Goal: Task Accomplishment & Management: Use online tool/utility

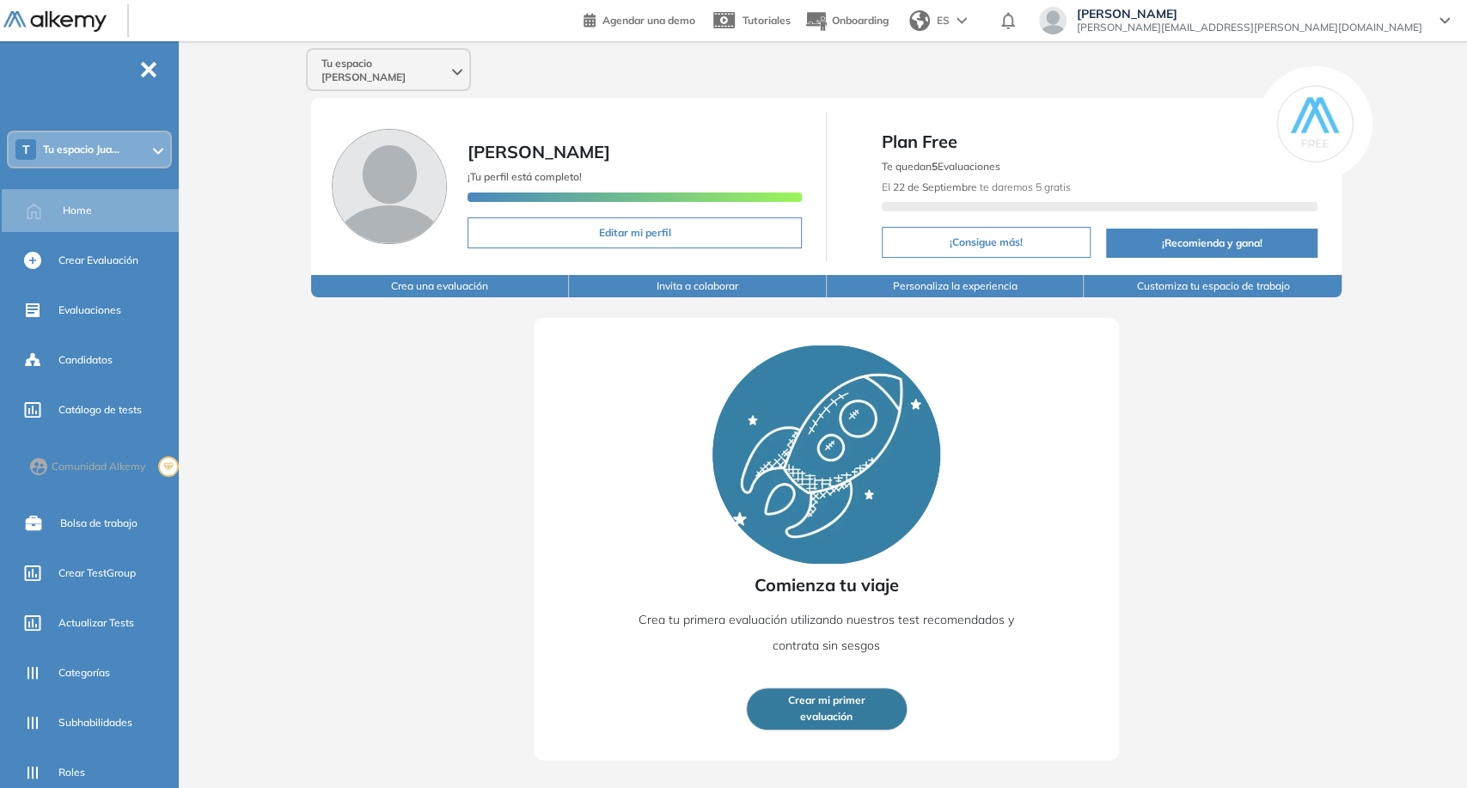
click at [417, 67] on span "Tu espacio [PERSON_NAME]" at bounding box center [385, 71] width 127 height 28
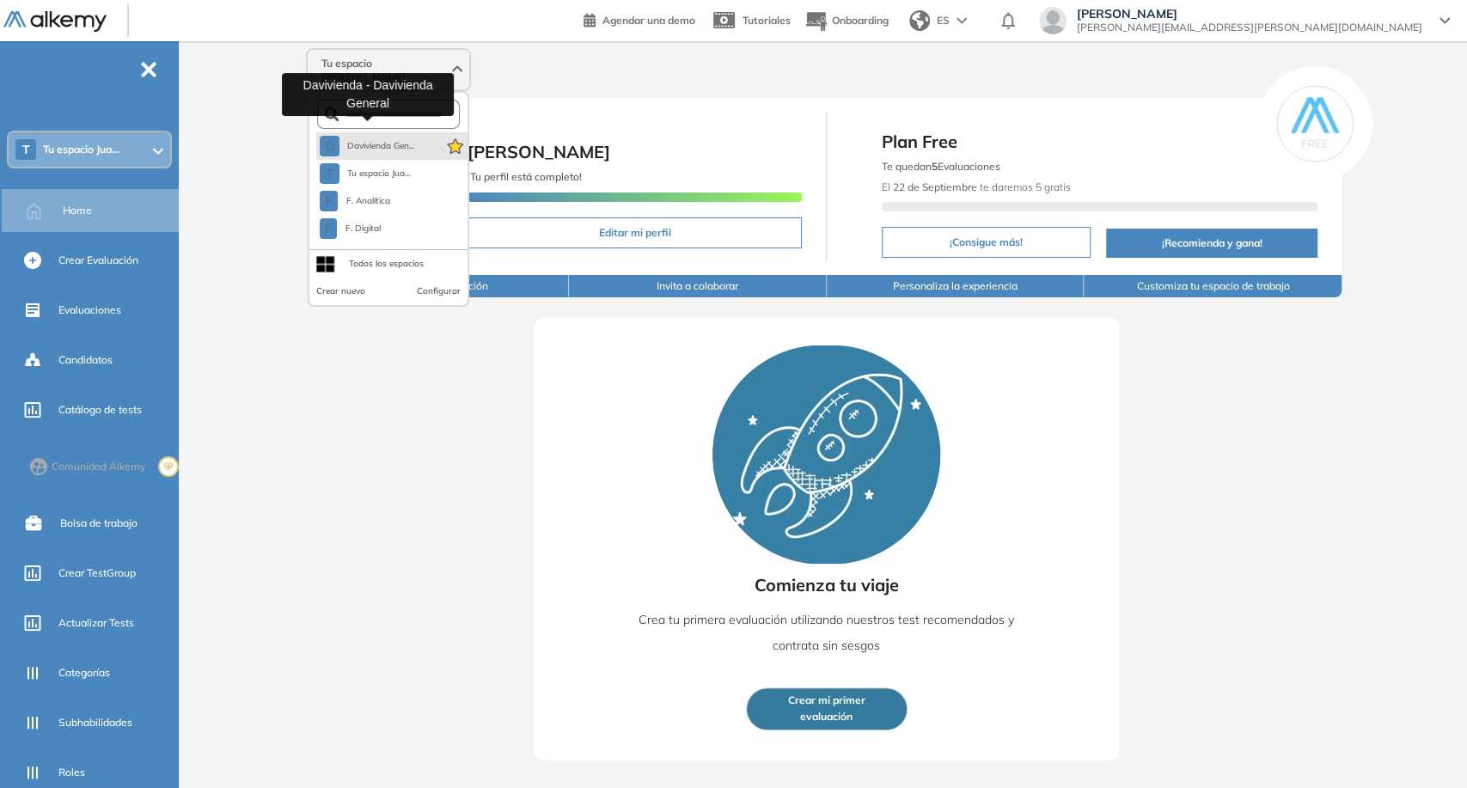
click at [390, 139] on span "Davivienda Gen..." at bounding box center [380, 146] width 68 height 14
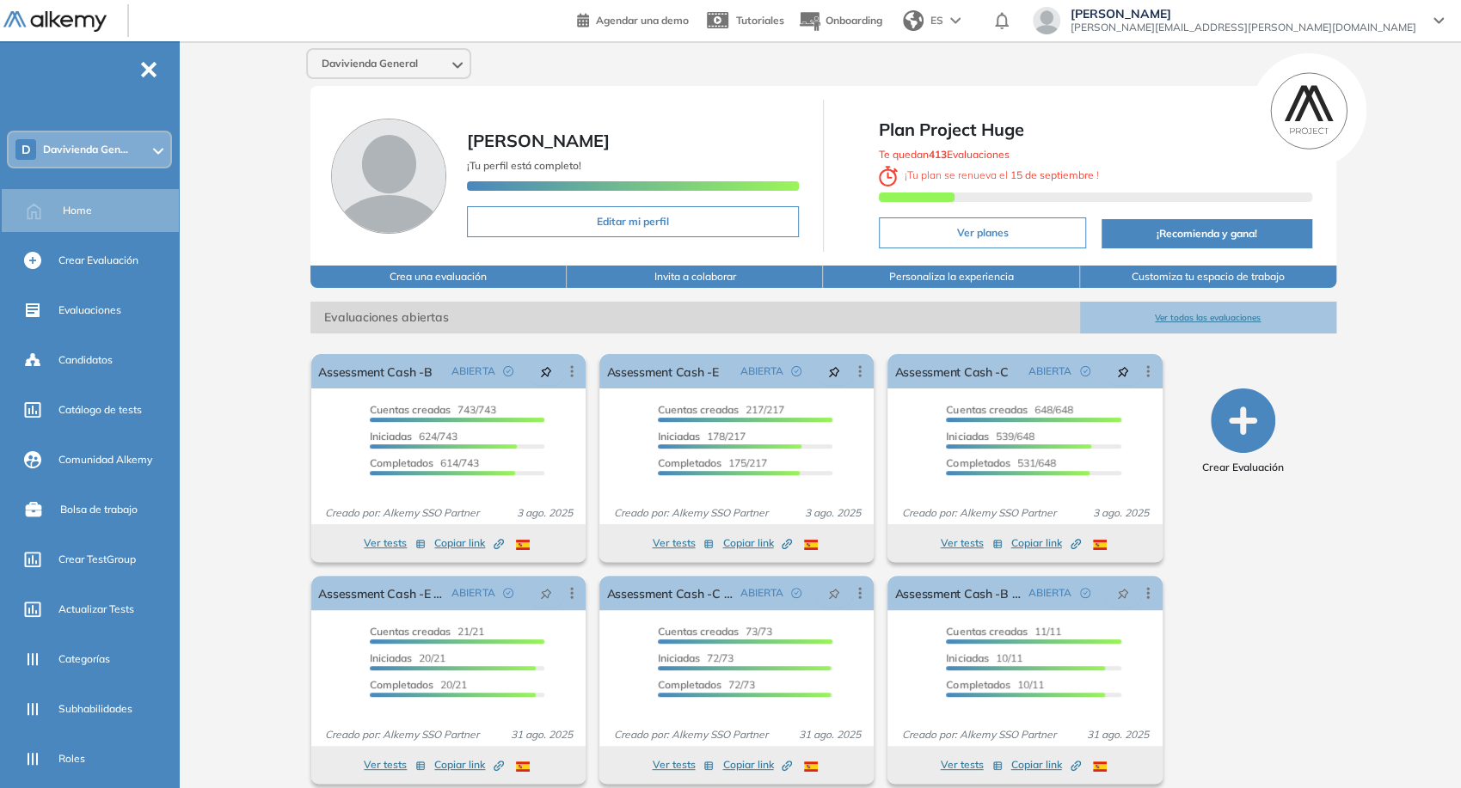
click at [1227, 314] on button "Ver todas las evaluaciones" at bounding box center [1208, 318] width 256 height 32
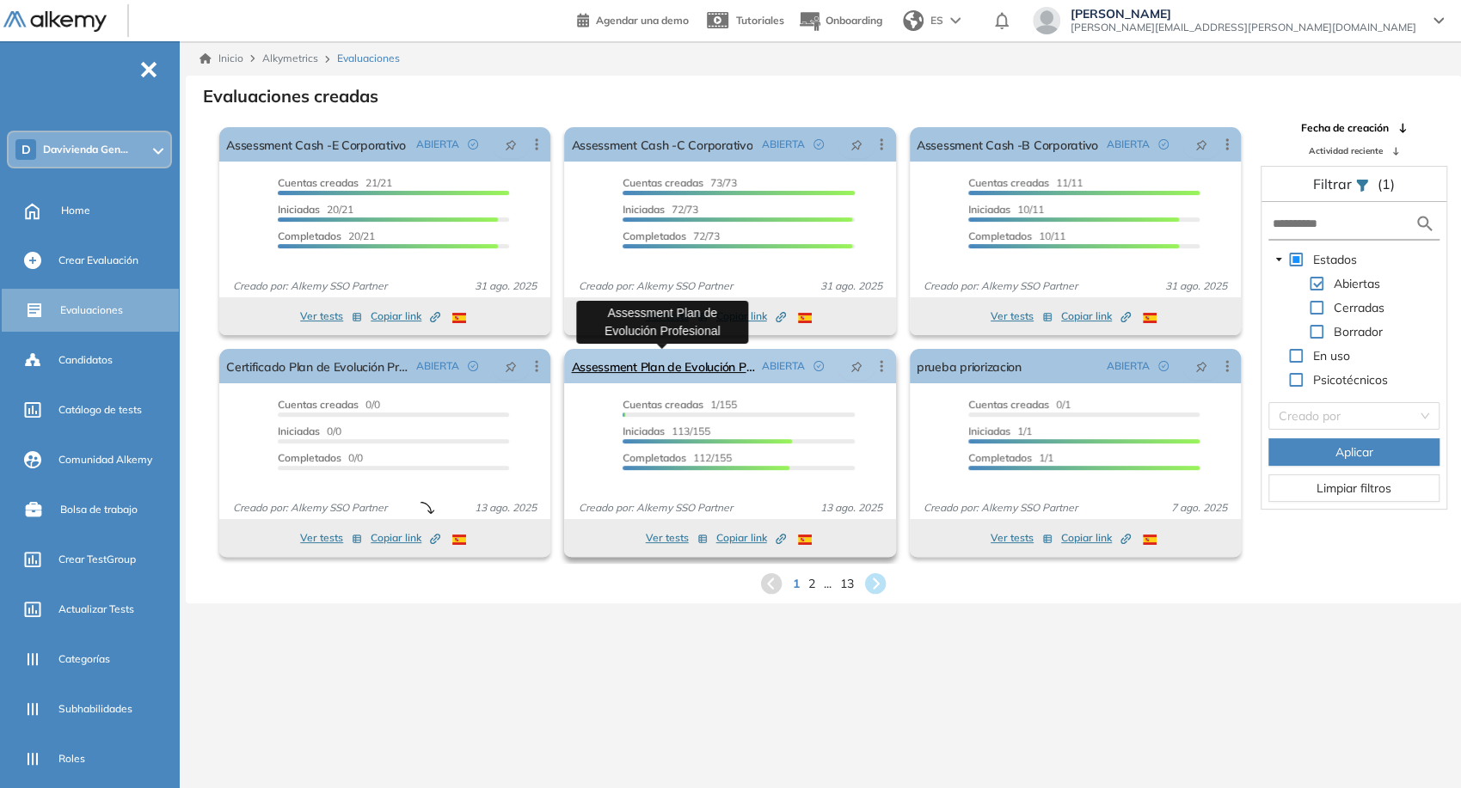
click at [722, 366] on link "Assessment Plan de Evolución Profesional" at bounding box center [662, 366] width 183 height 34
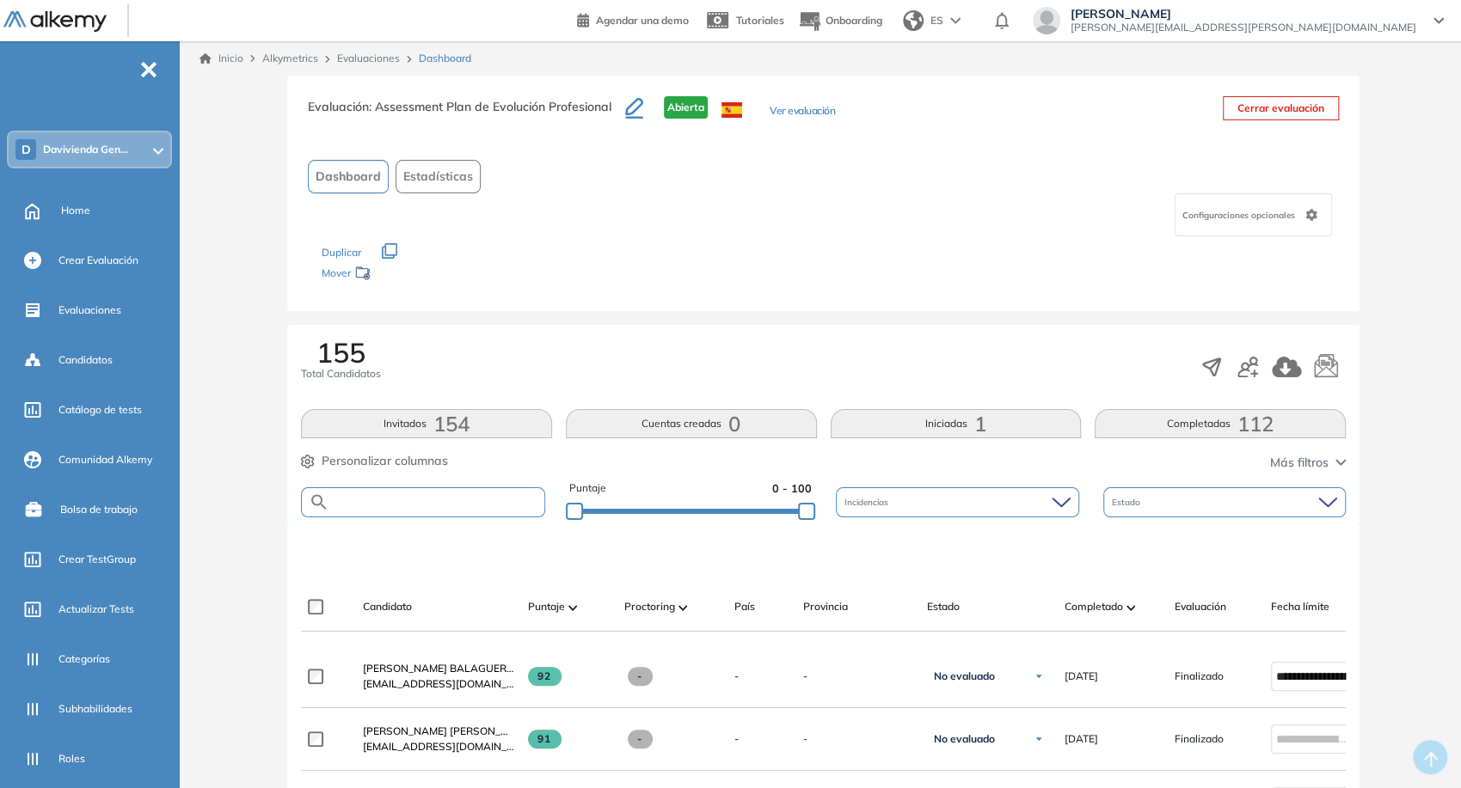
paste input "**********"
click at [462, 500] on input "text" at bounding box center [436, 502] width 215 height 13
type input "**********"
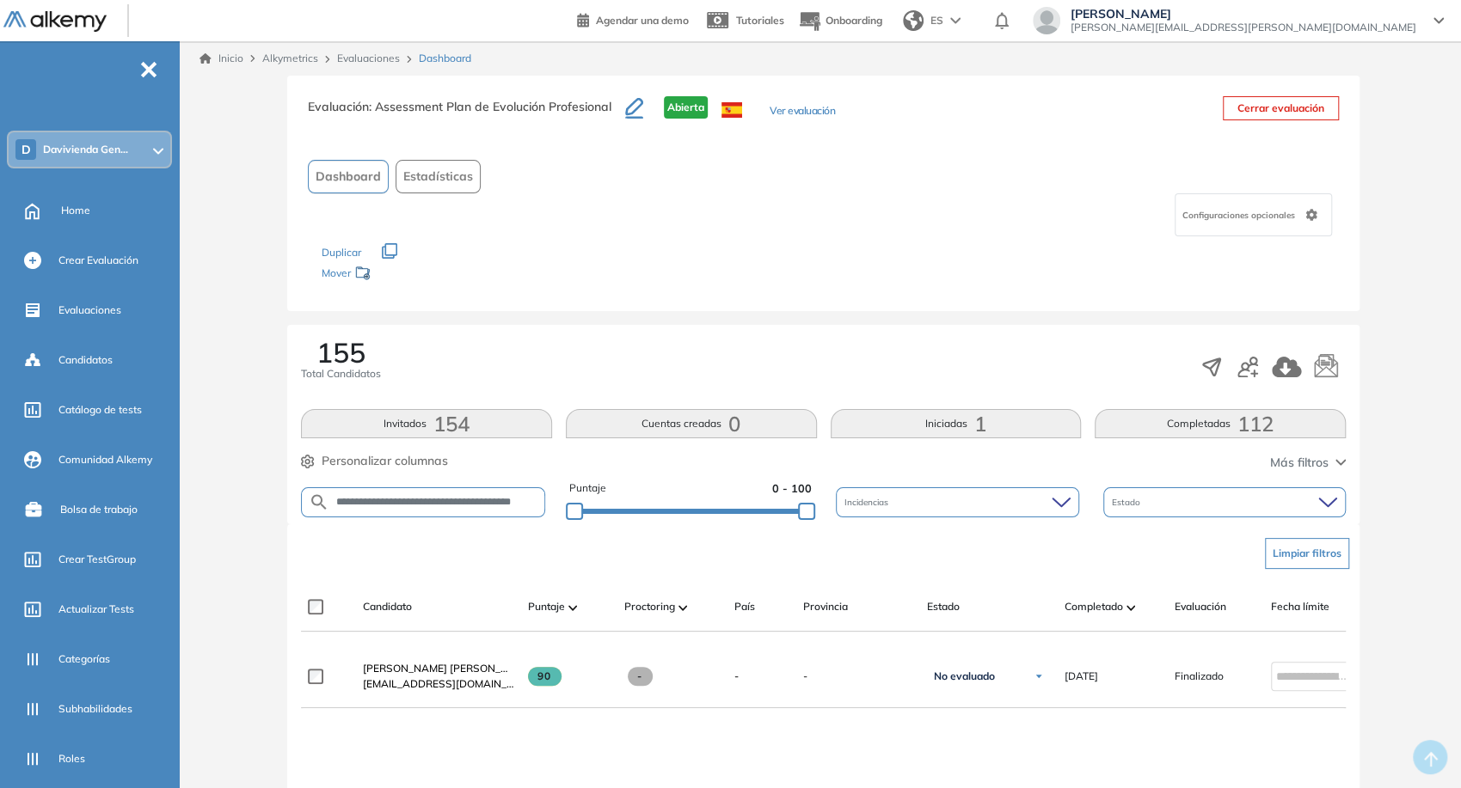
click at [415, 456] on span "Personalizar columnas" at bounding box center [385, 461] width 126 height 18
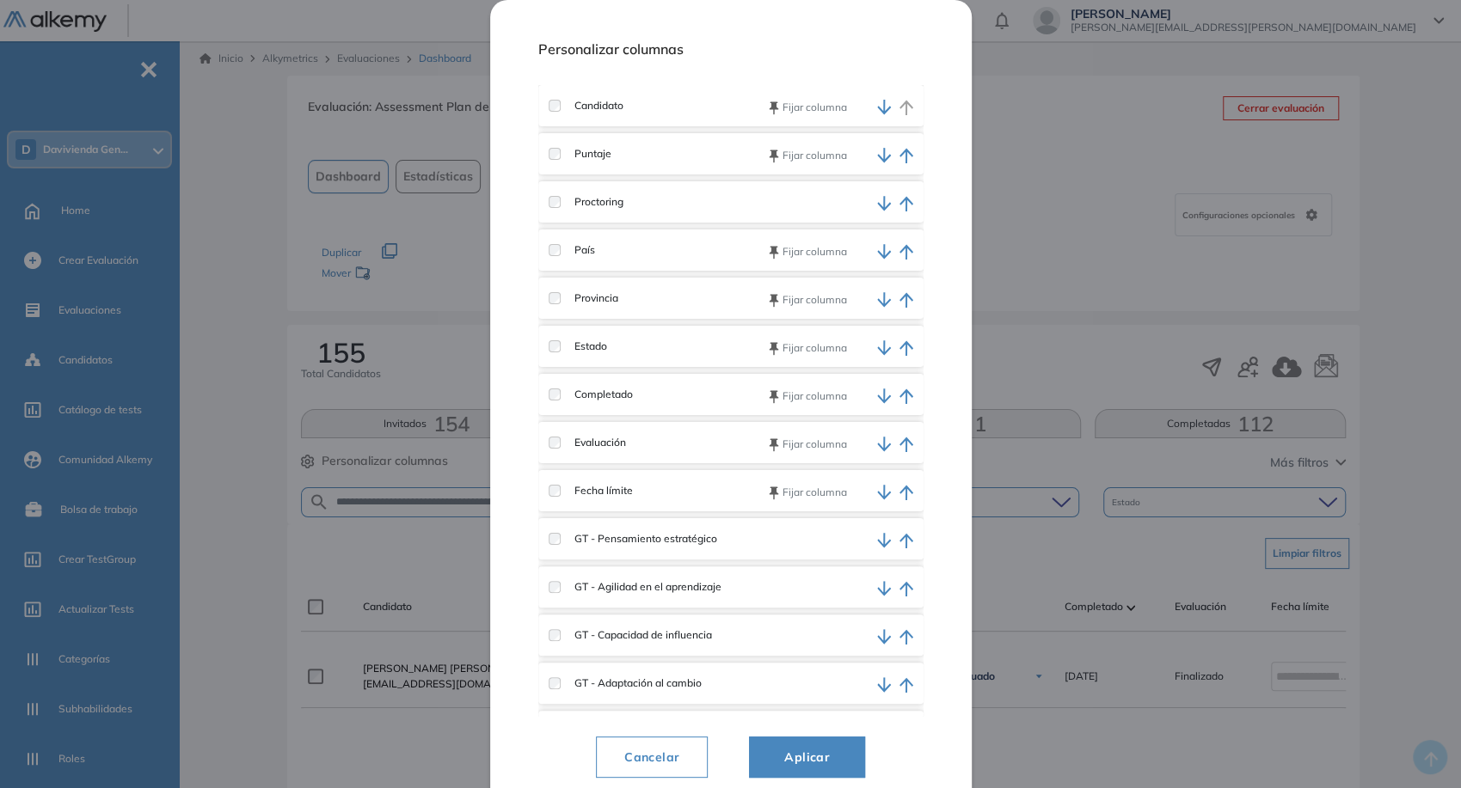
click at [561, 254] on label at bounding box center [554, 250] width 12 height 12
click at [562, 547] on div "GT - Pensamiento estratégico" at bounding box center [730, 538] width 385 height 41
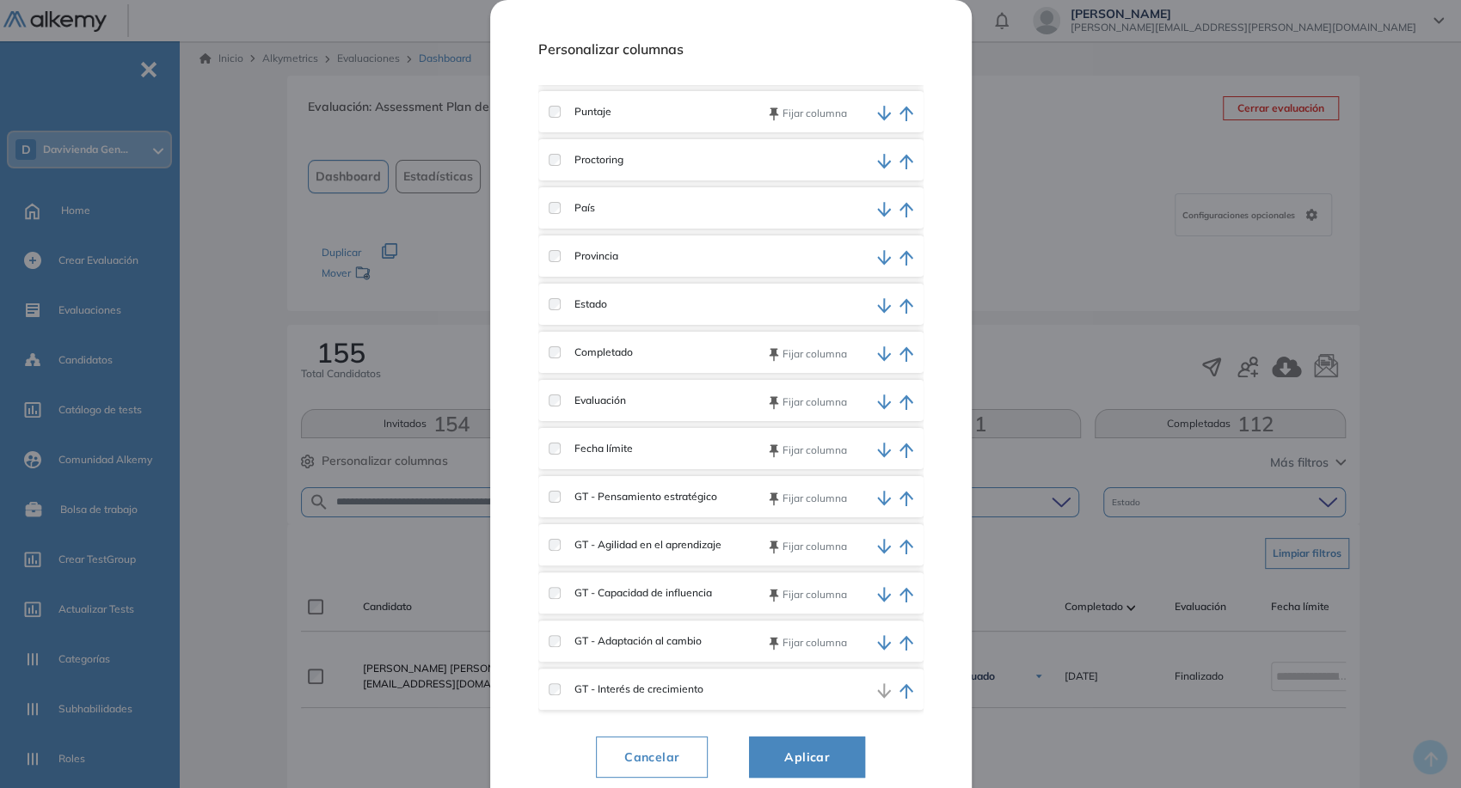
click at [554, 679] on div "GT - Interés de crecimiento" at bounding box center [730, 689] width 385 height 41
click at [788, 754] on span "Aplicar" at bounding box center [806, 757] width 73 height 21
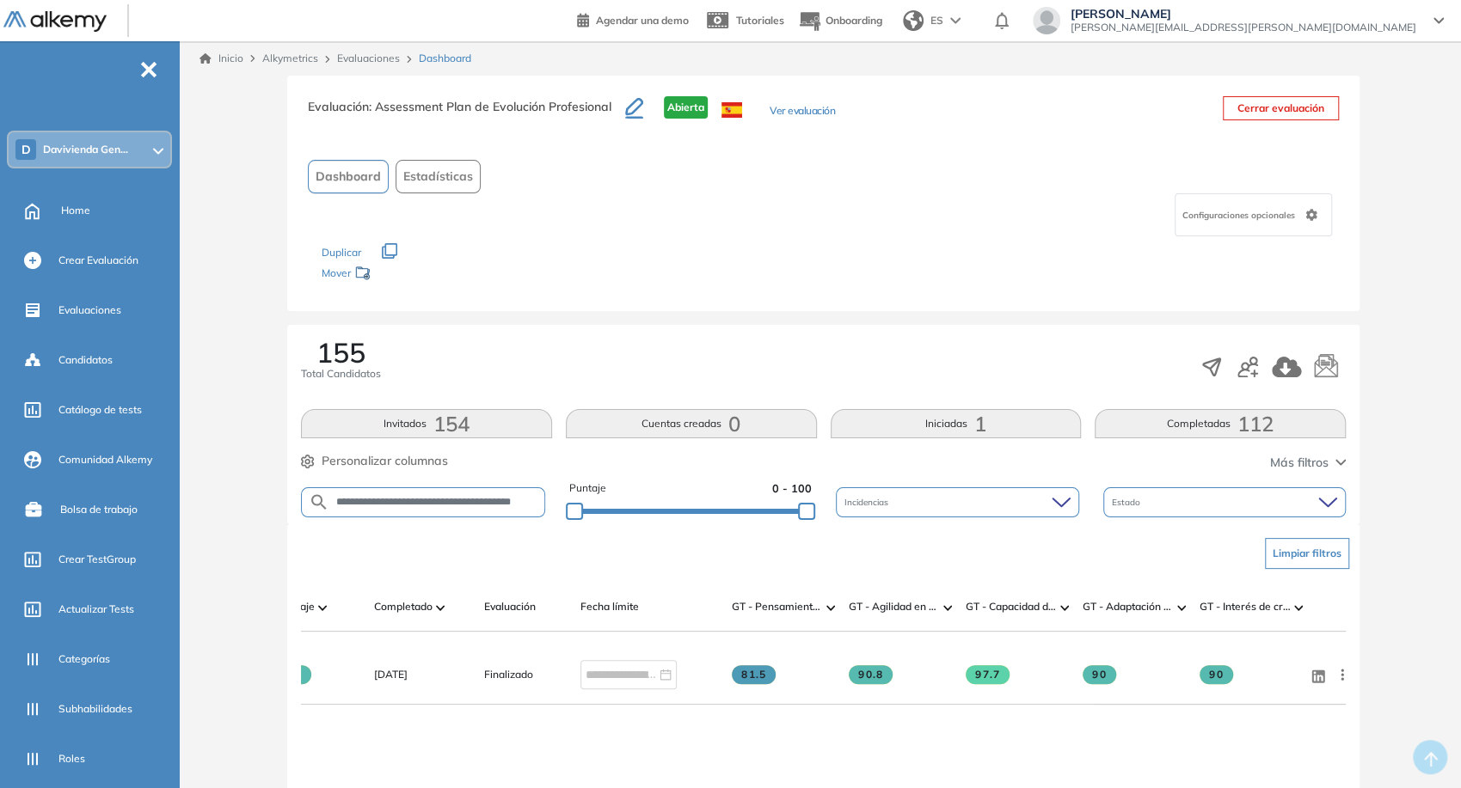
scroll to position [0, 0]
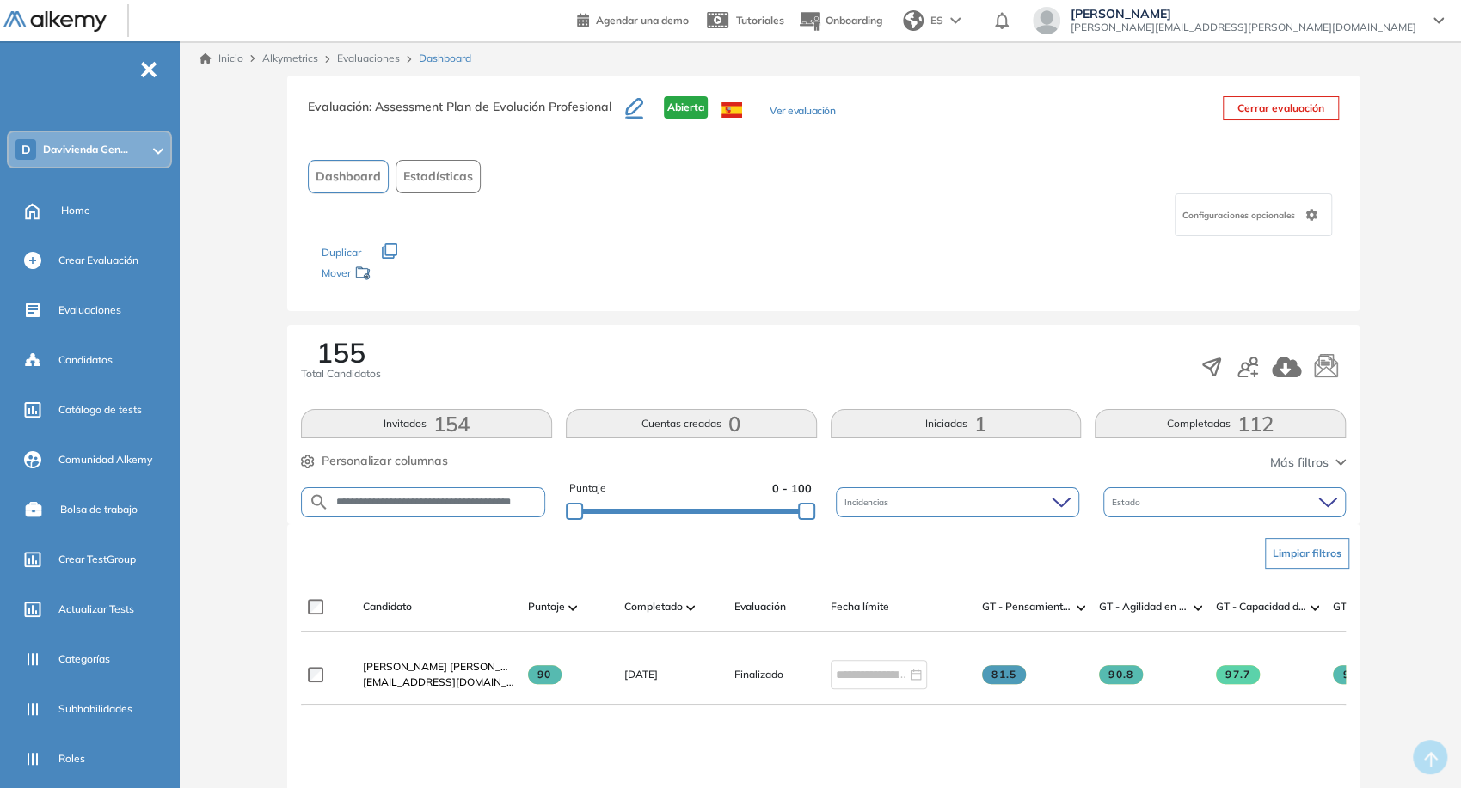
click at [83, 20] on img at bounding box center [54, 21] width 103 height 21
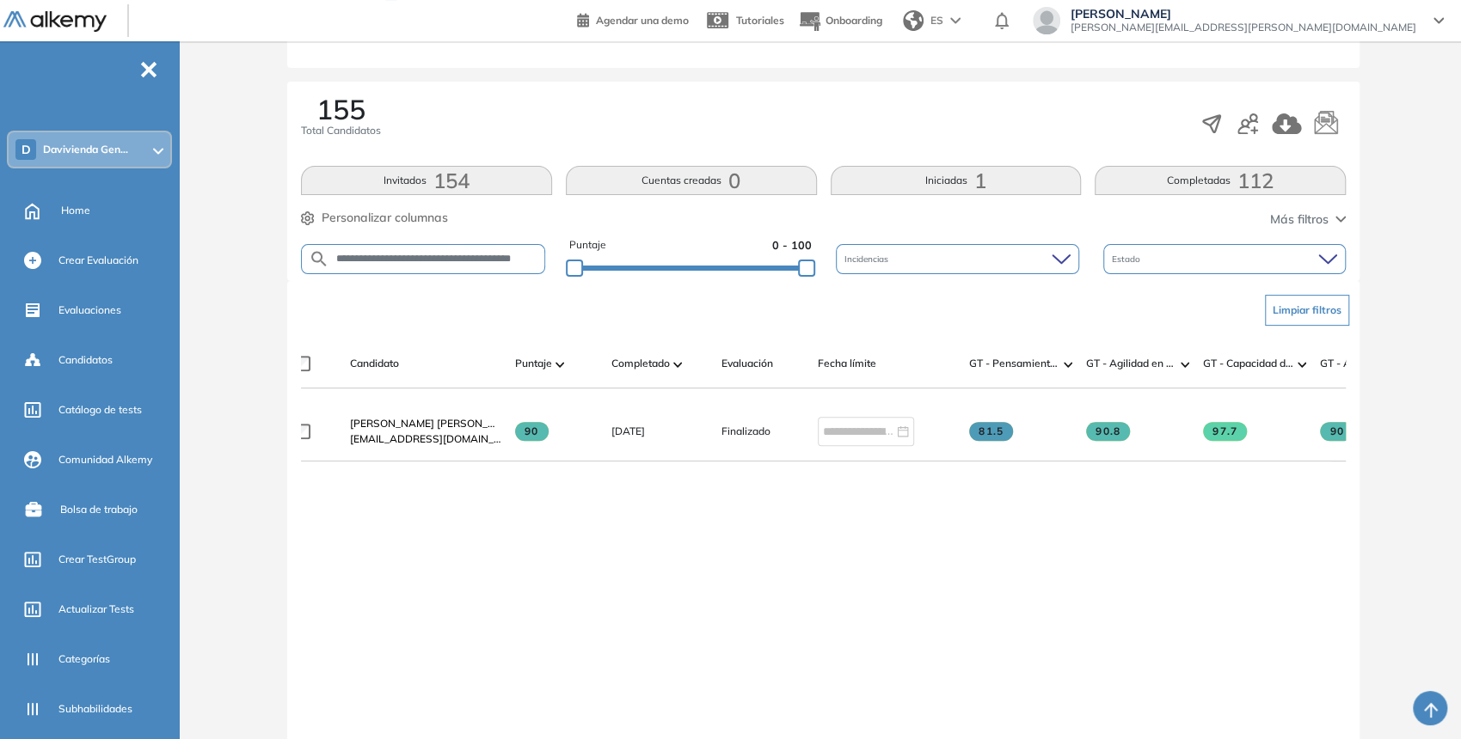
scroll to position [0, 3]
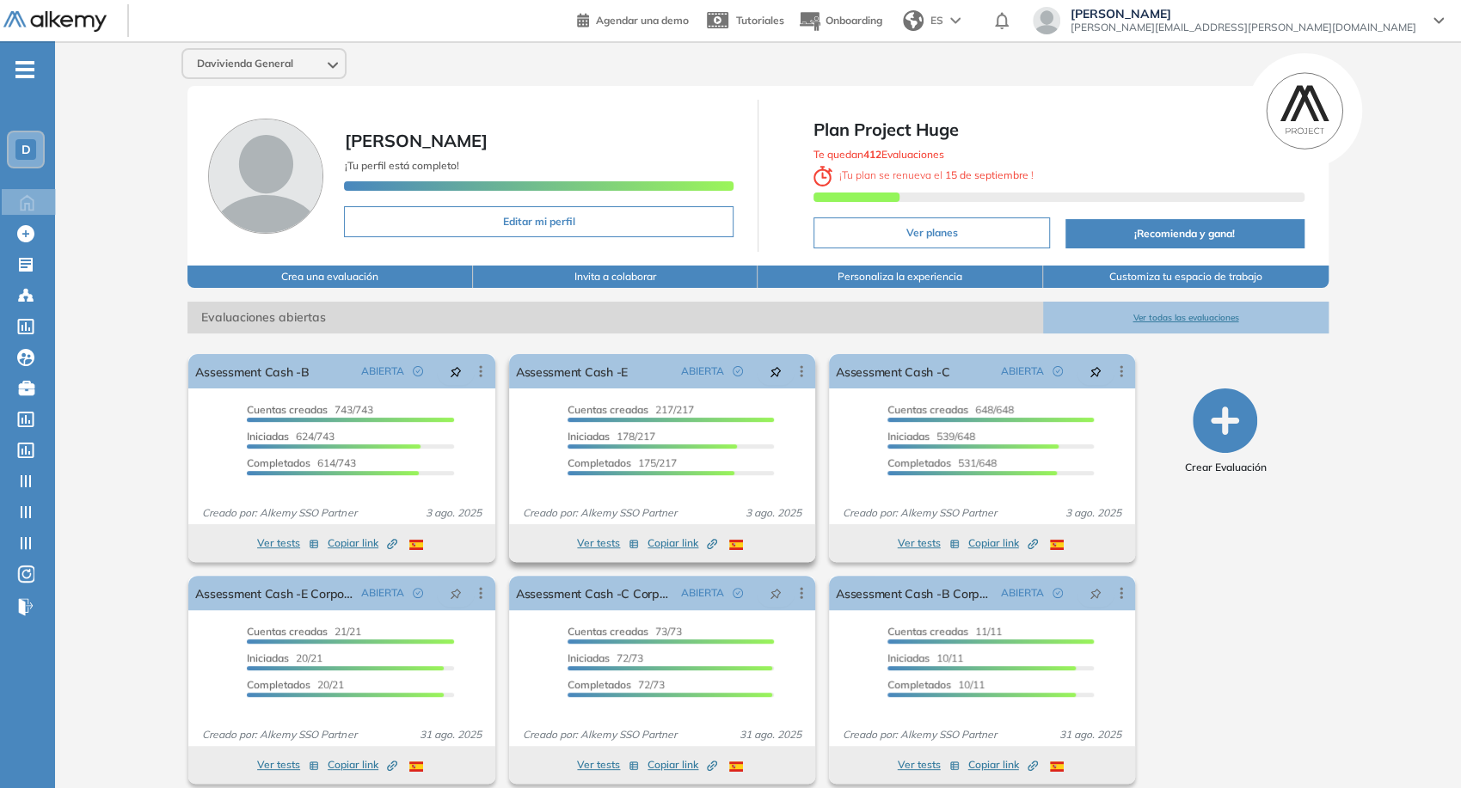
scroll to position [15, 0]
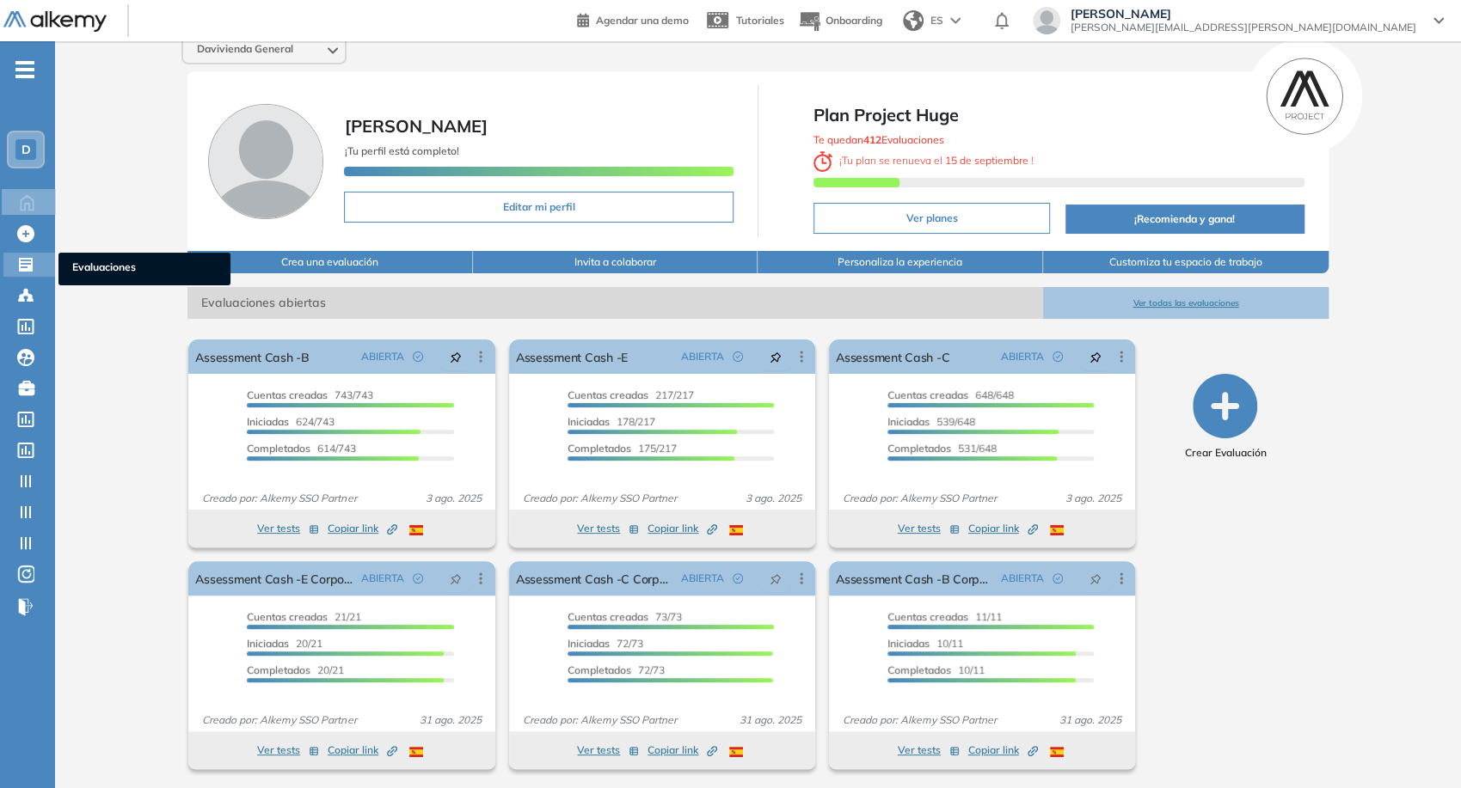
click at [28, 265] on icon at bounding box center [26, 265] width 14 height 14
